Goal: Task Accomplishment & Management: Use online tool/utility

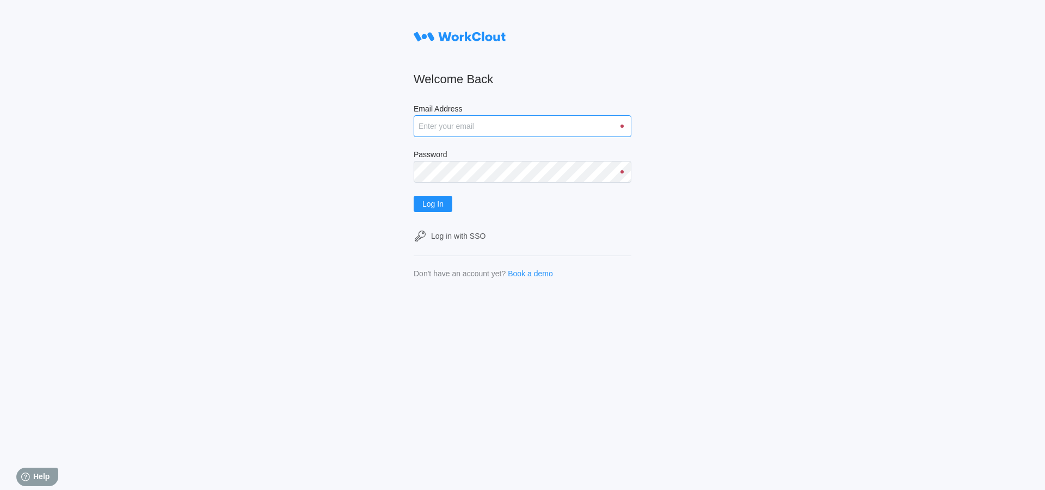
click at [481, 119] on input "Email Address" at bounding box center [523, 126] width 218 height 22
type input "dmoreau@mailinator.com"
click at [441, 205] on span "Log In" at bounding box center [432, 204] width 21 height 8
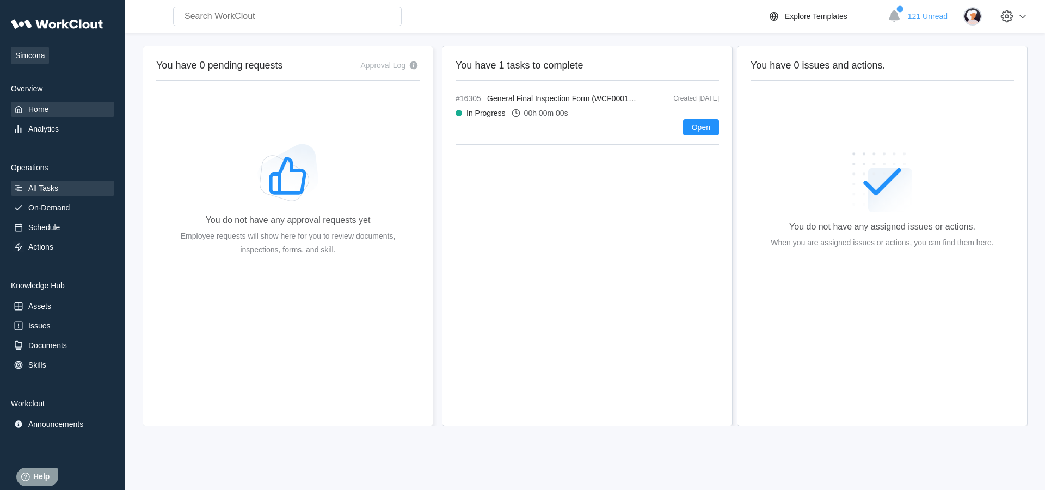
click at [58, 188] on div "All Tasks" at bounding box center [43, 188] width 30 height 9
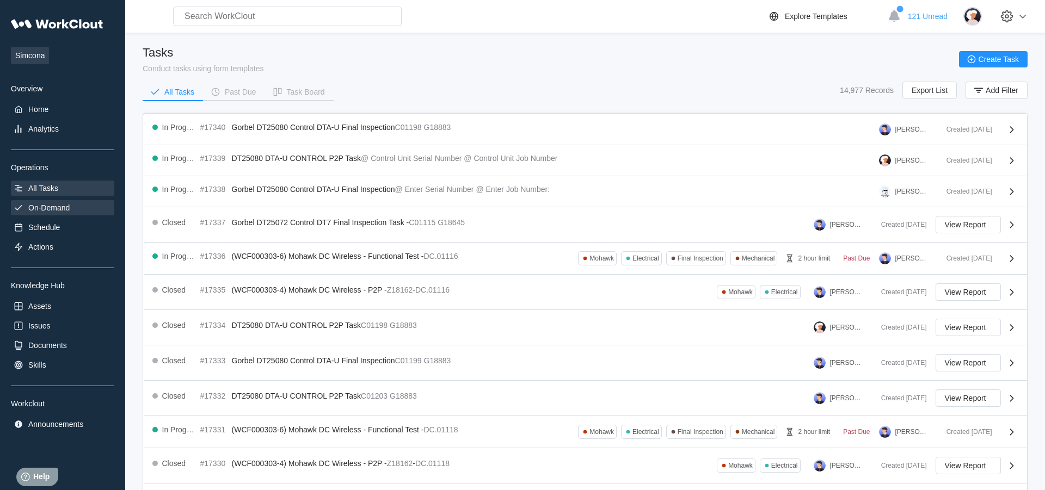
click at [60, 212] on div "On-Demand" at bounding box center [48, 207] width 41 height 9
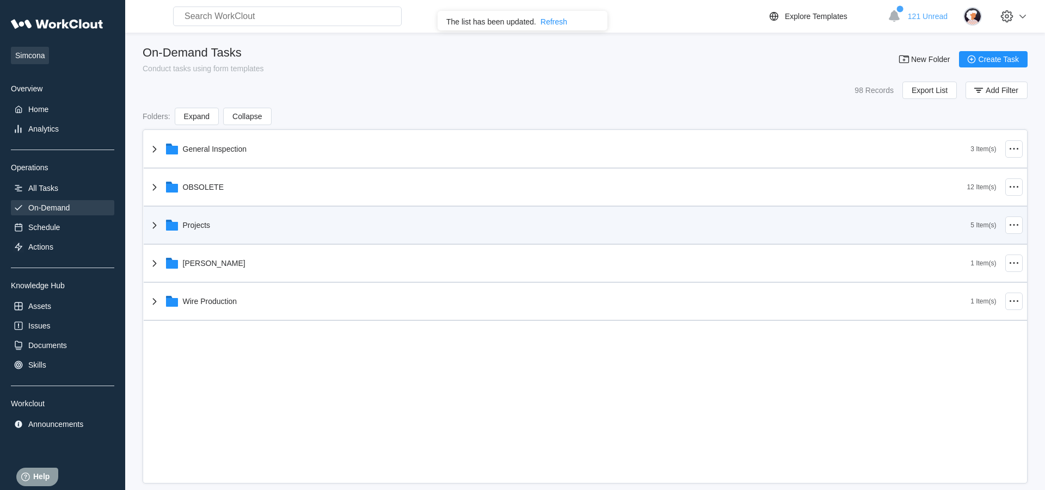
click at [204, 235] on div "Projects" at bounding box center [559, 225] width 823 height 28
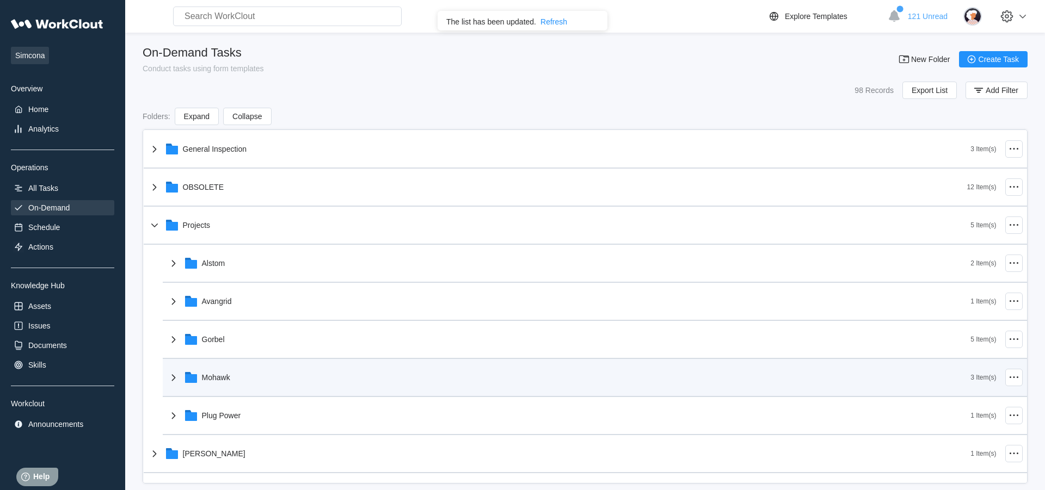
click at [177, 381] on icon at bounding box center [173, 377] width 13 height 13
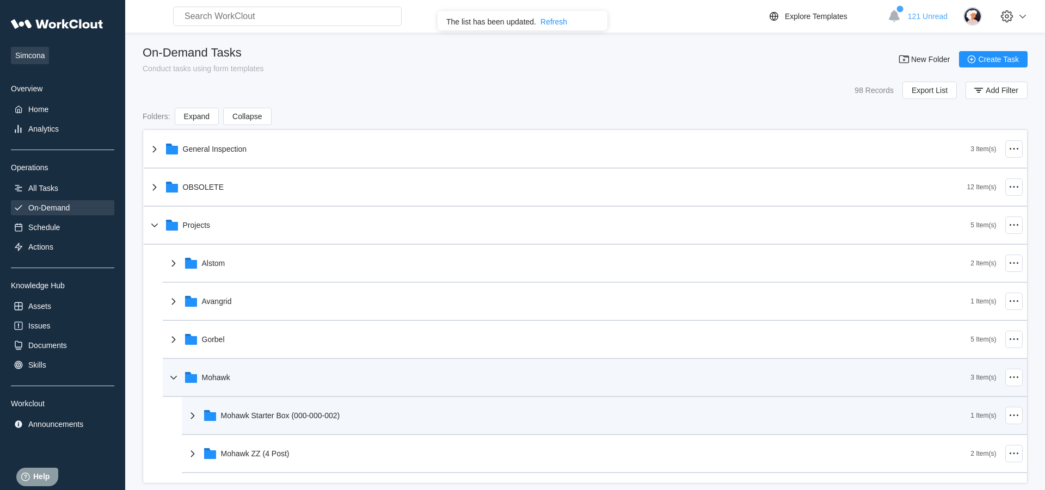
scroll to position [143, 0]
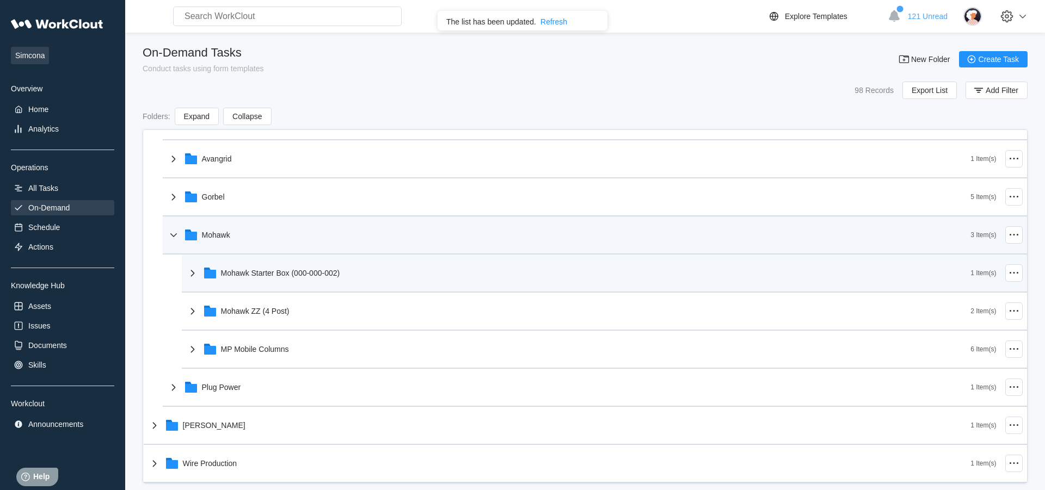
click at [193, 275] on icon at bounding box center [192, 273] width 4 height 7
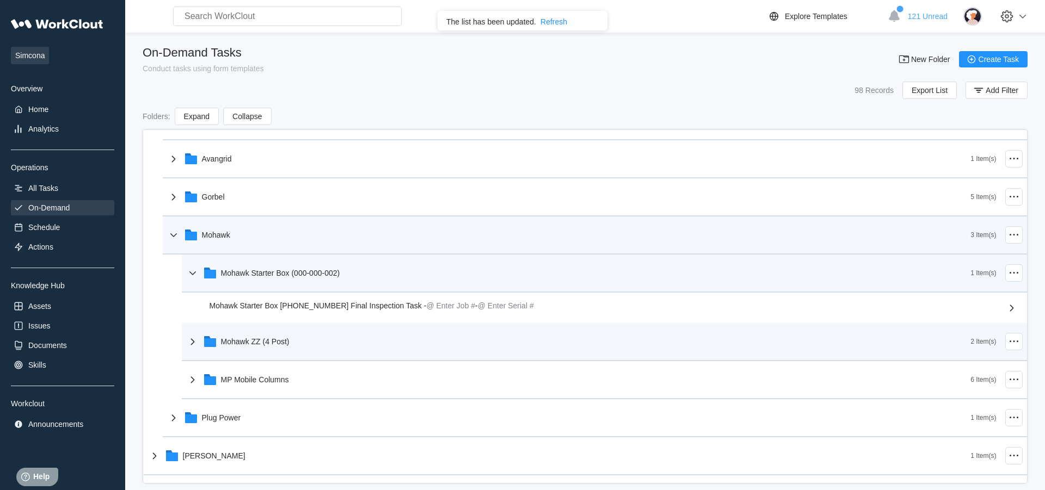
click at [191, 341] on icon at bounding box center [192, 341] width 4 height 7
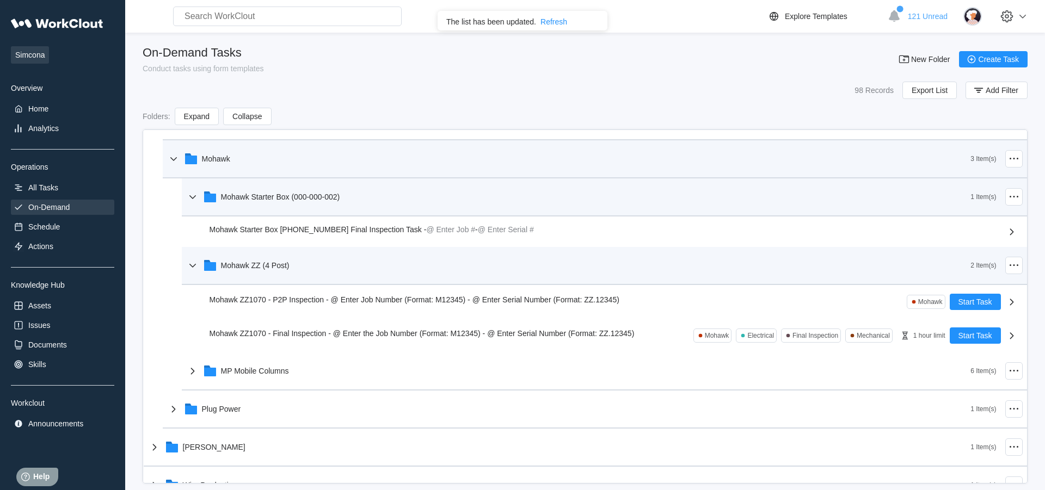
scroll to position [252, 0]
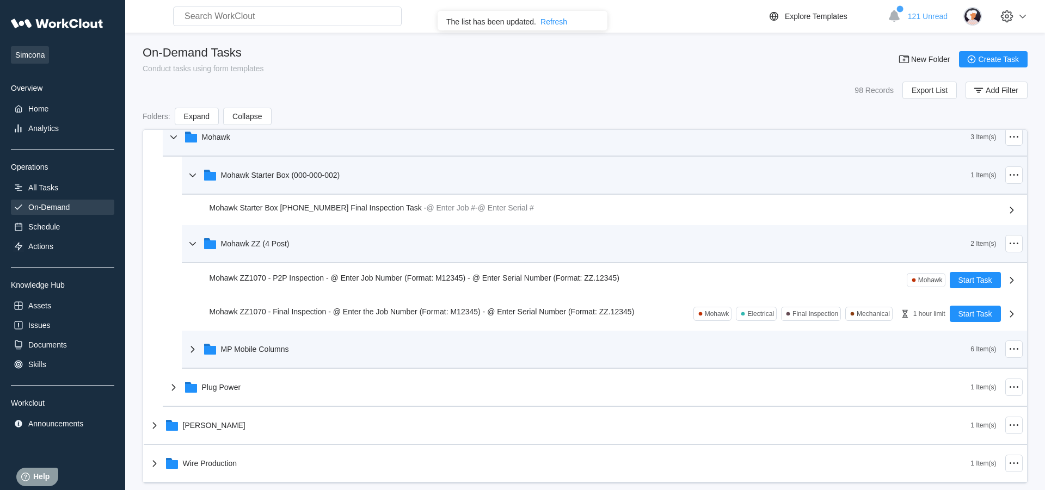
click at [194, 351] on icon at bounding box center [192, 349] width 4 height 7
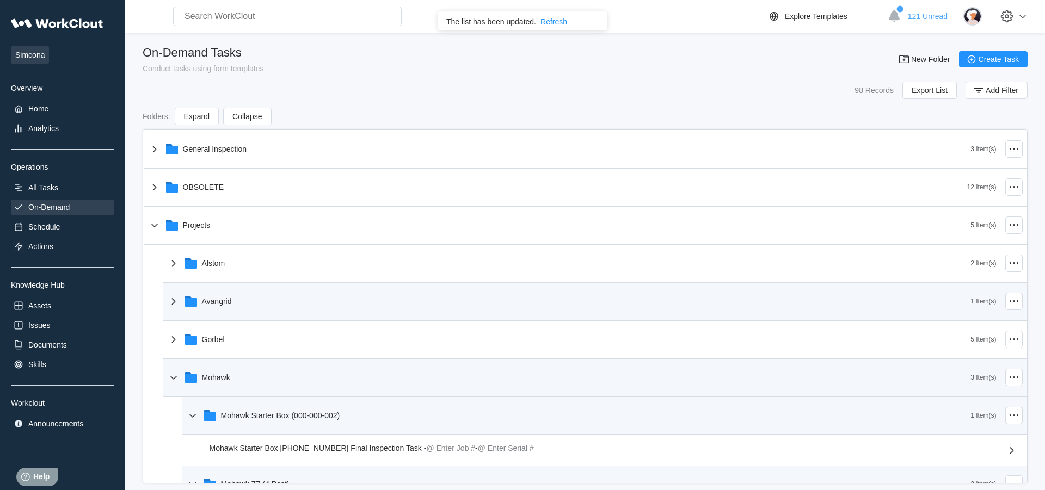
scroll to position [478, 0]
